Goal: Complete application form

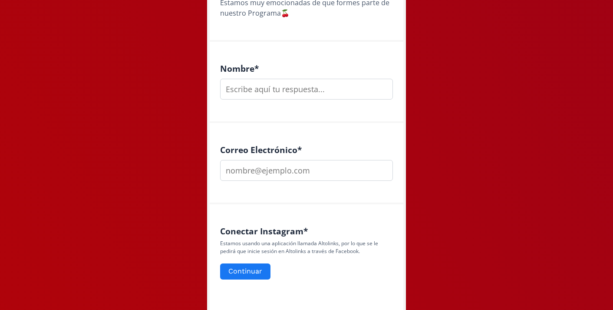
scroll to position [216, 0]
click at [253, 87] on input "text" at bounding box center [306, 88] width 173 height 21
type input "[PERSON_NAME]"
click at [251, 173] on input "email" at bounding box center [306, 169] width 173 height 21
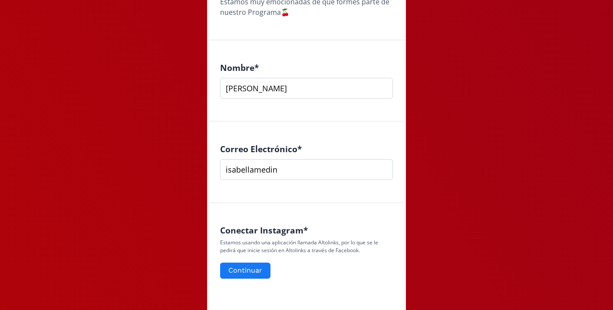
type input "[EMAIL_ADDRESS][DOMAIN_NAME]"
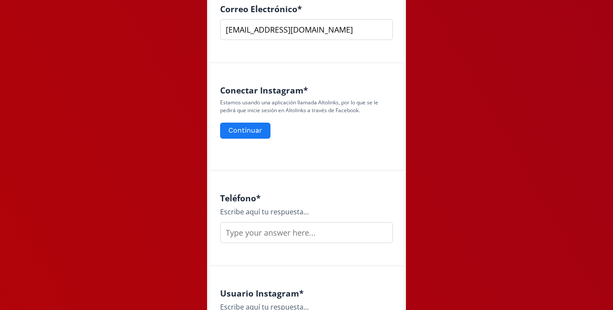
scroll to position [363, 0]
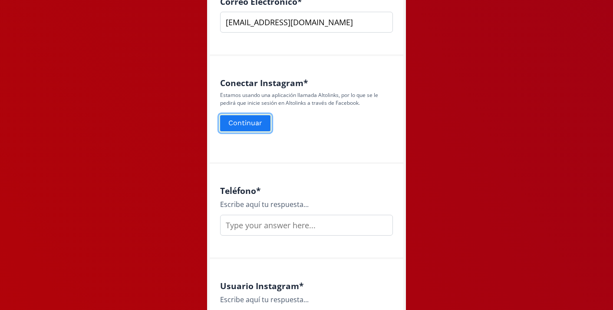
click at [256, 126] on button "Continuar" at bounding box center [245, 123] width 53 height 19
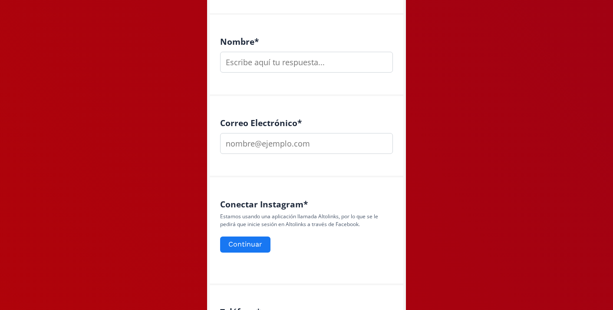
scroll to position [243, 0]
